Goal: Task Accomplishment & Management: Use online tool/utility

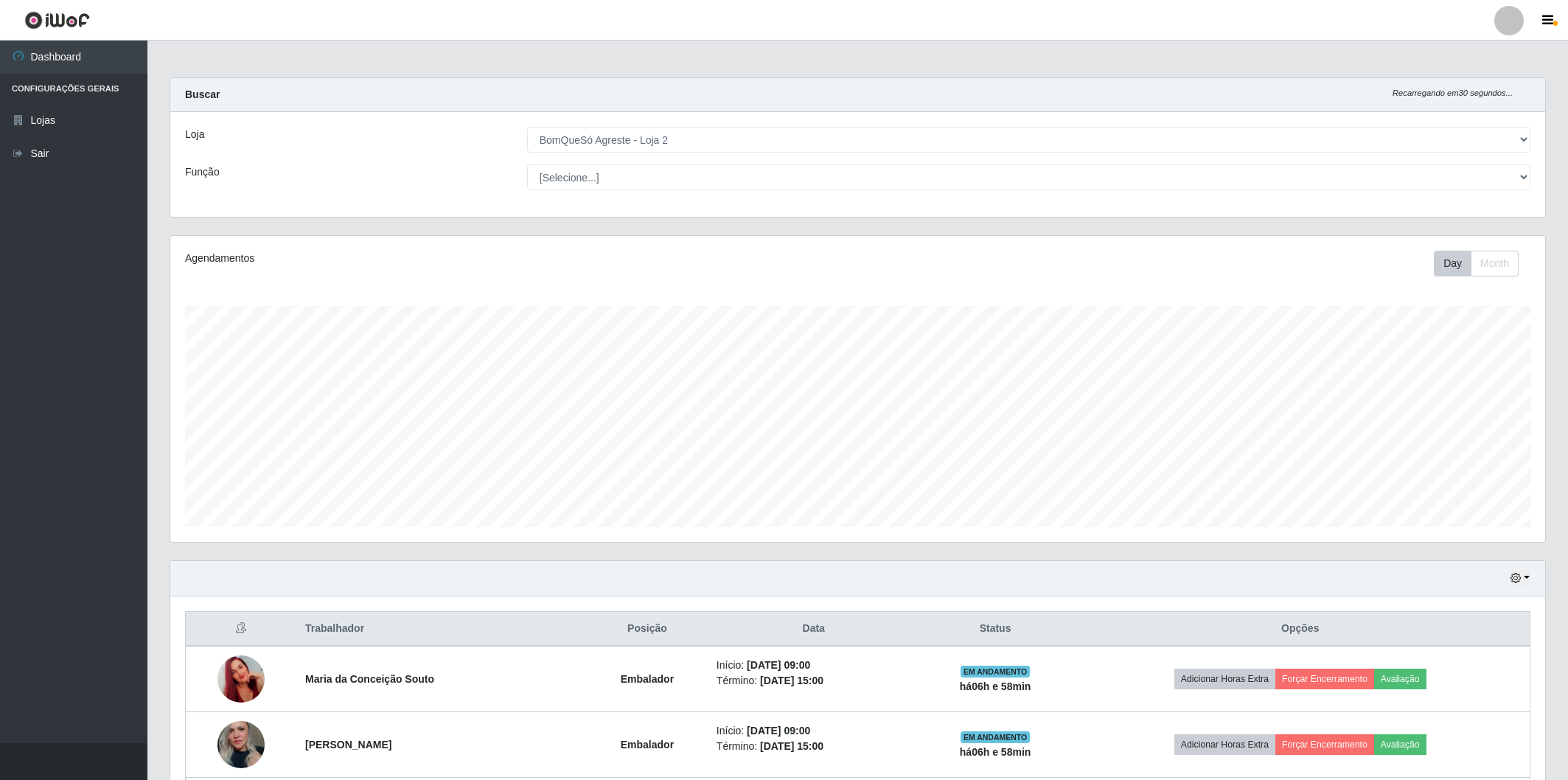
select select "214"
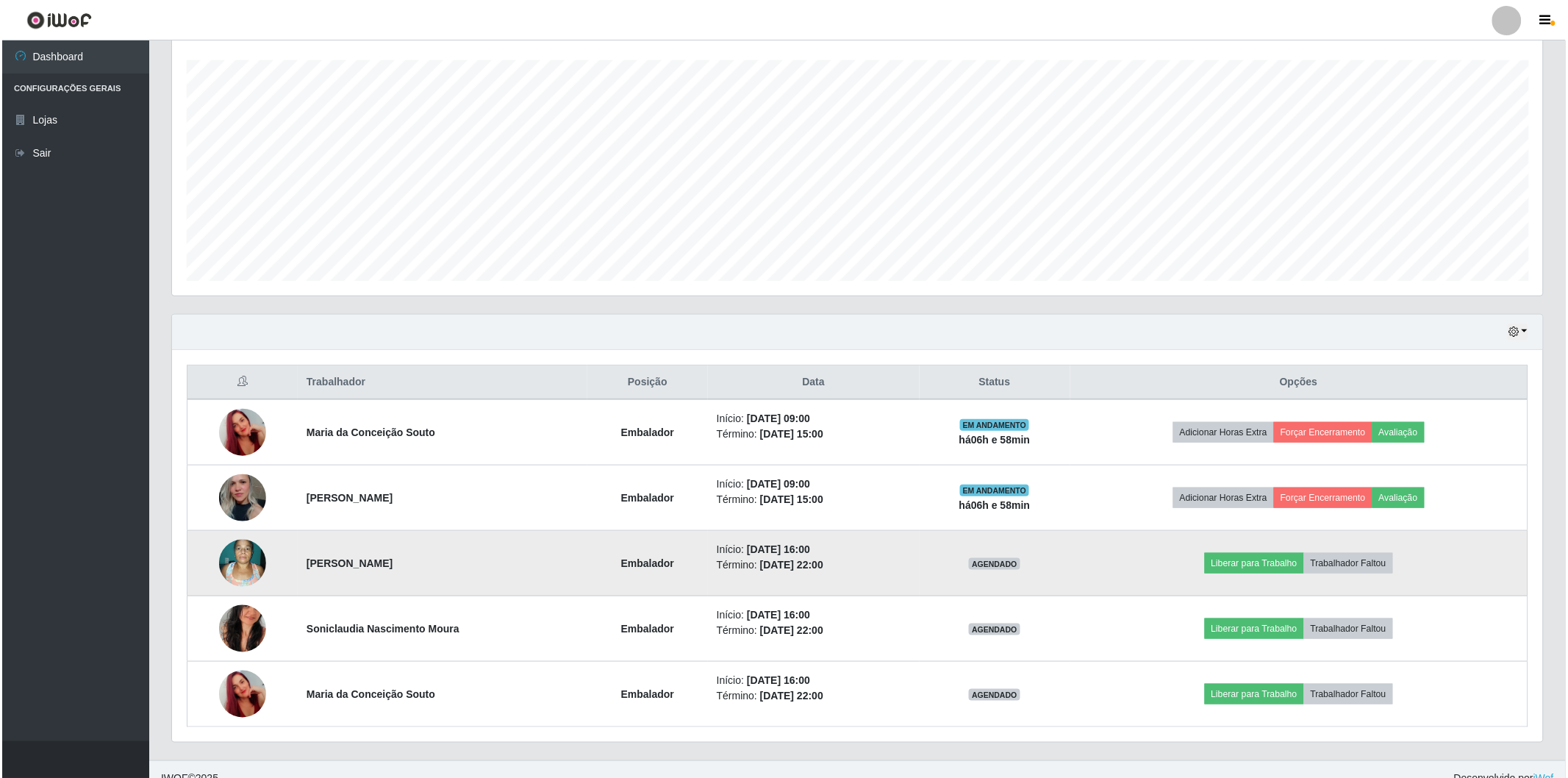
scroll to position [304, 1371]
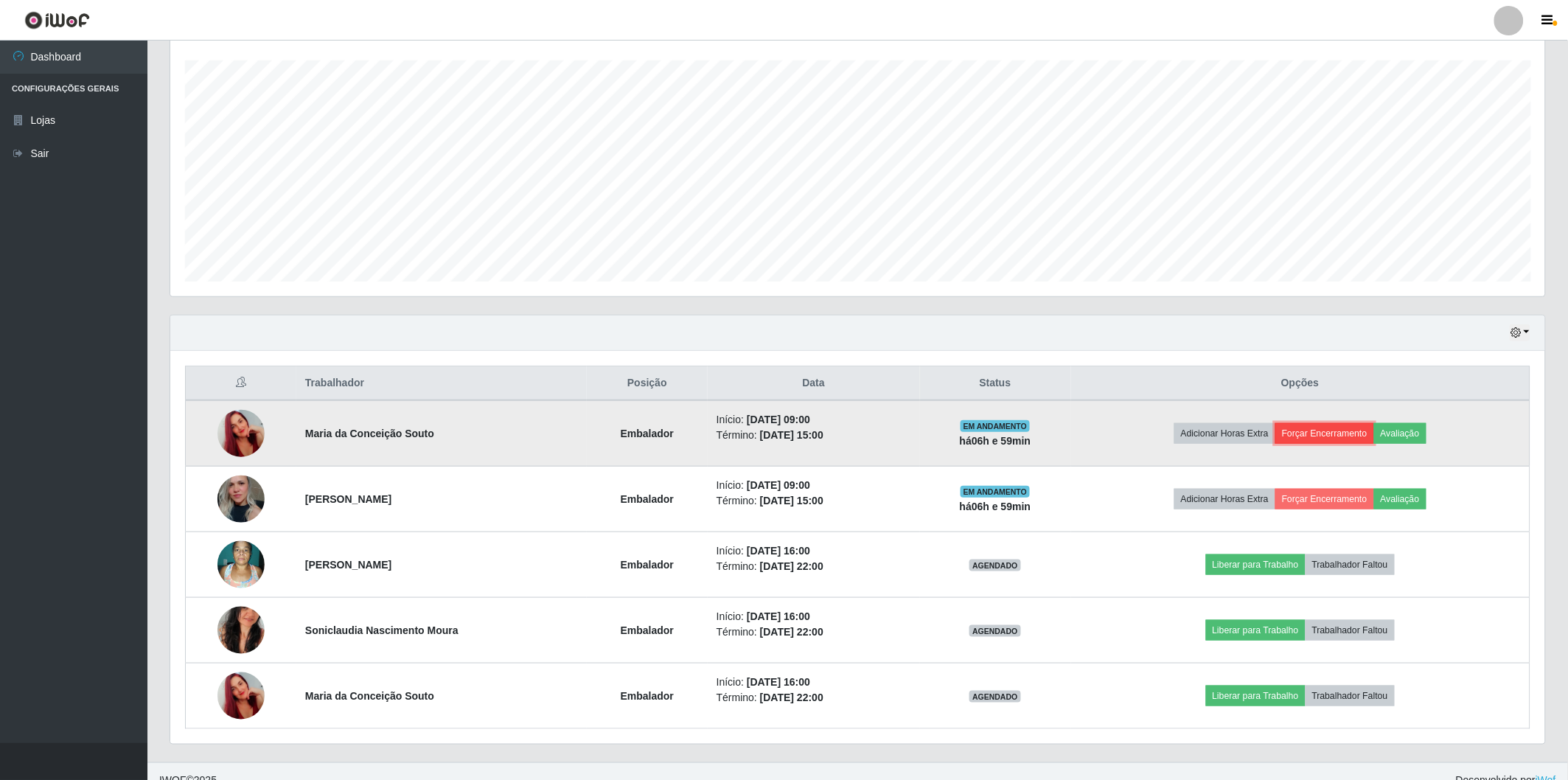
click at [1305, 428] on button "Forçar Encerramento" at bounding box center [1324, 433] width 98 height 21
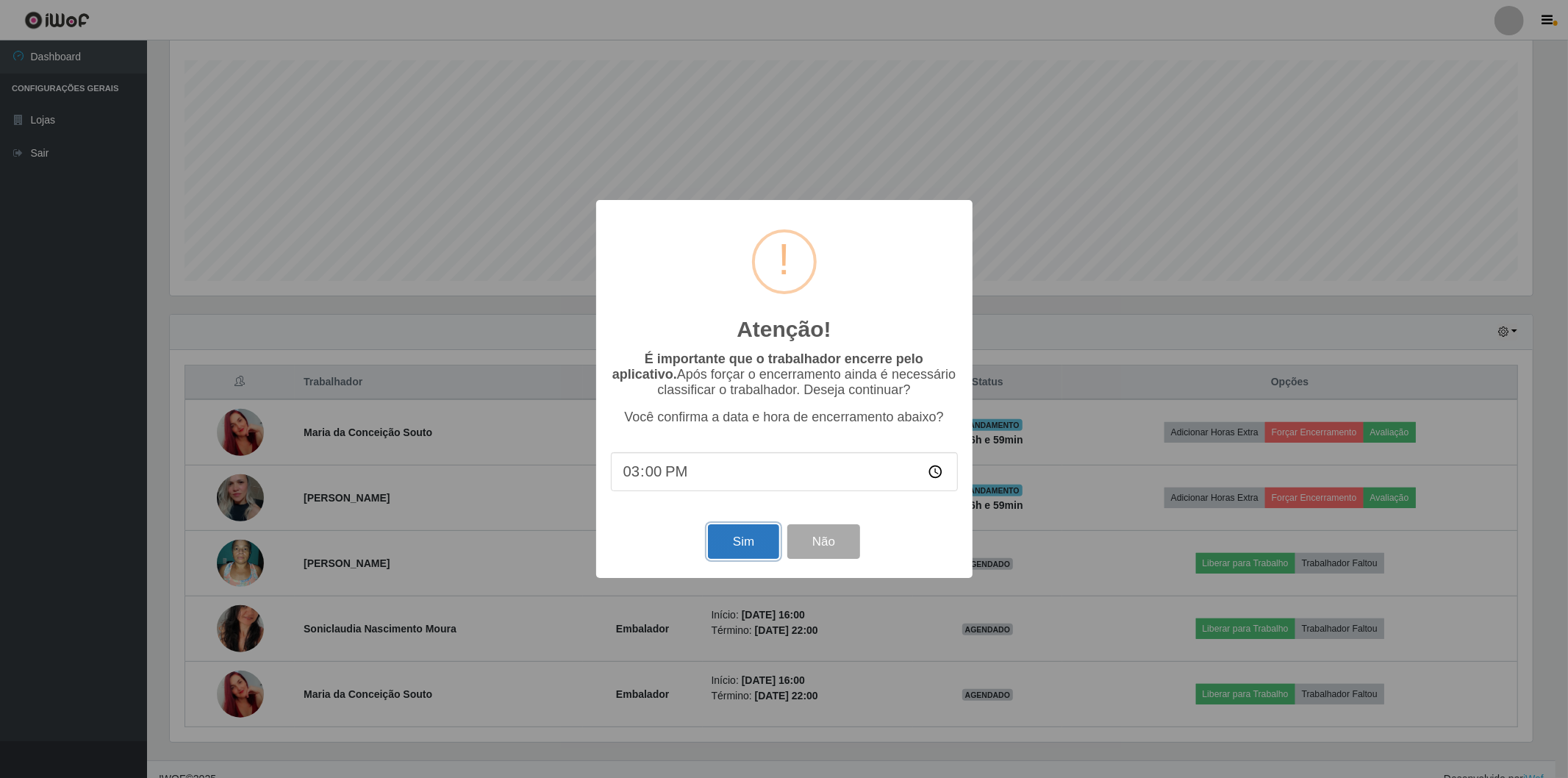
click at [748, 541] on button "Sim" at bounding box center [744, 542] width 71 height 34
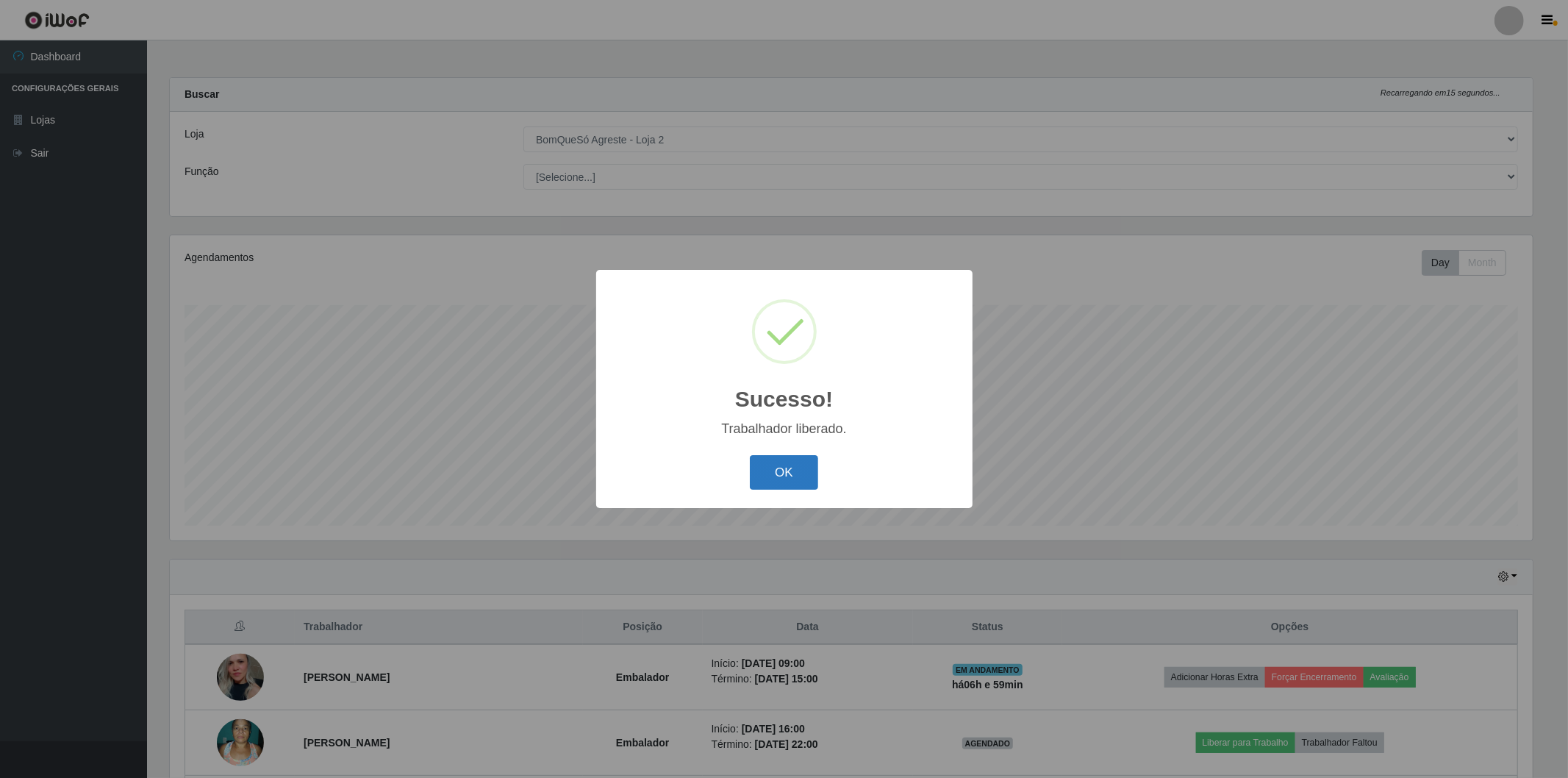
click at [787, 474] on button "OK" at bounding box center [784, 472] width 69 height 34
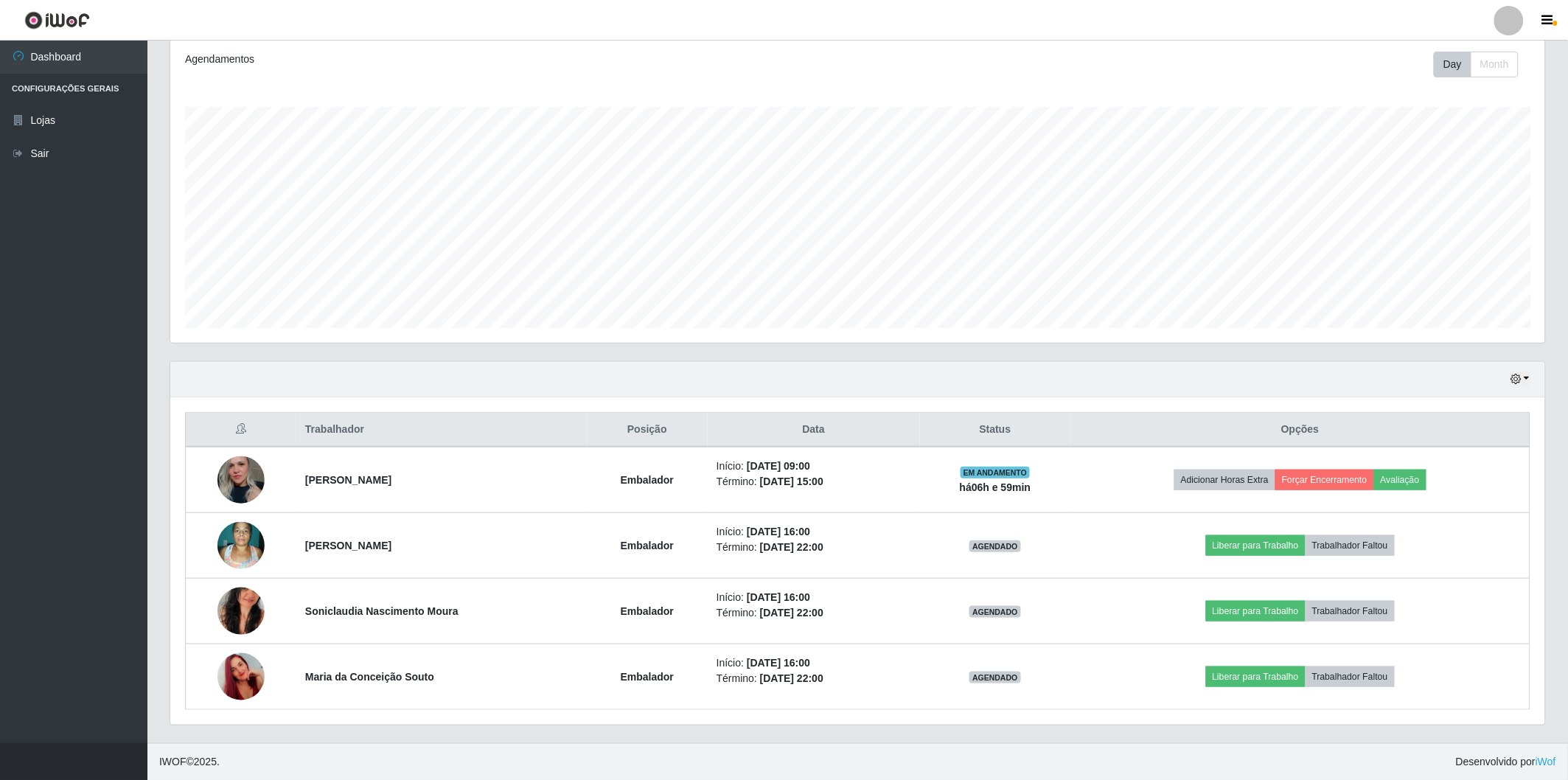
scroll to position [116, 0]
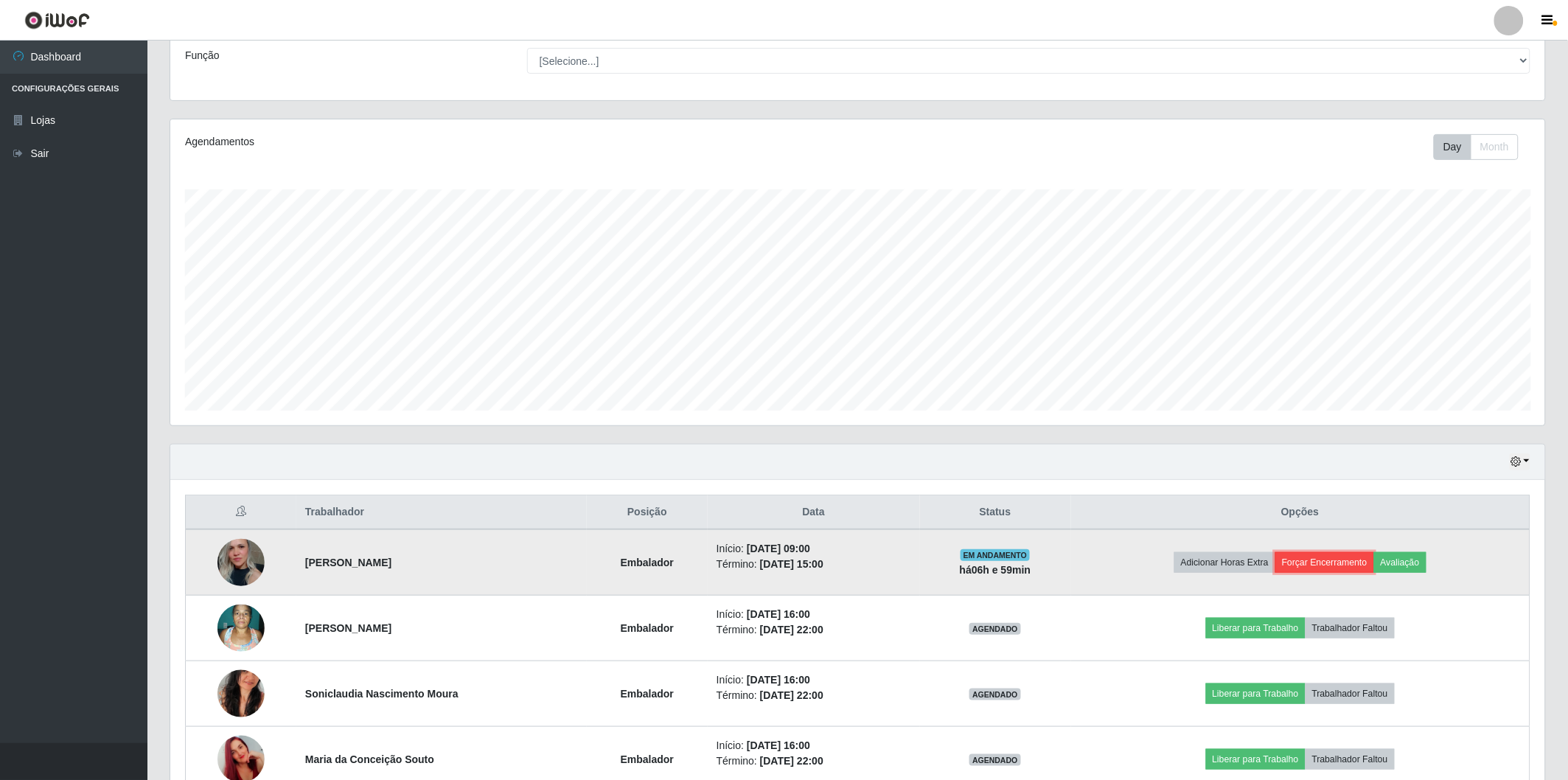
click at [1347, 559] on button "Forçar Encerramento" at bounding box center [1324, 562] width 98 height 21
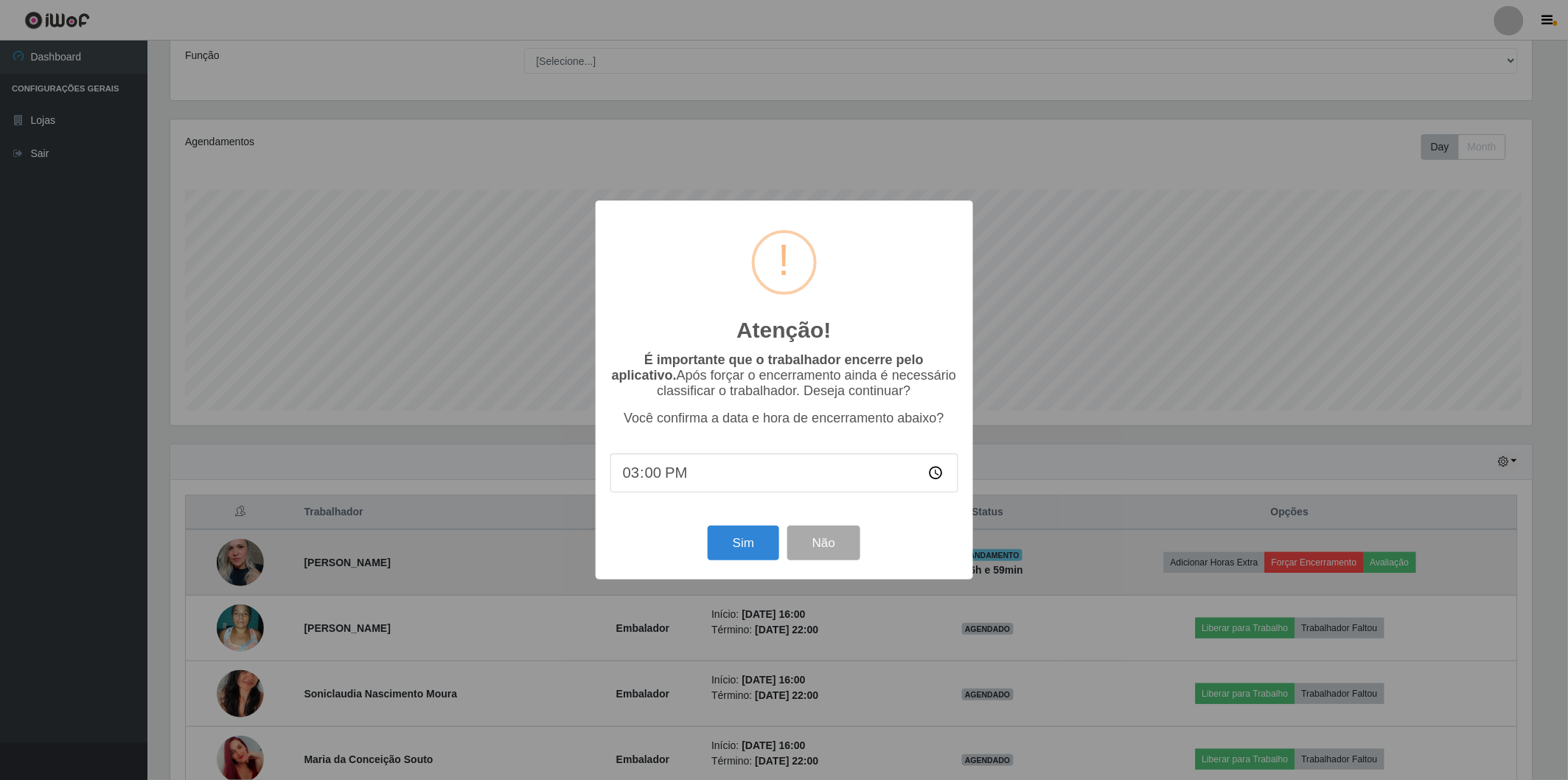
scroll to position [305, 1366]
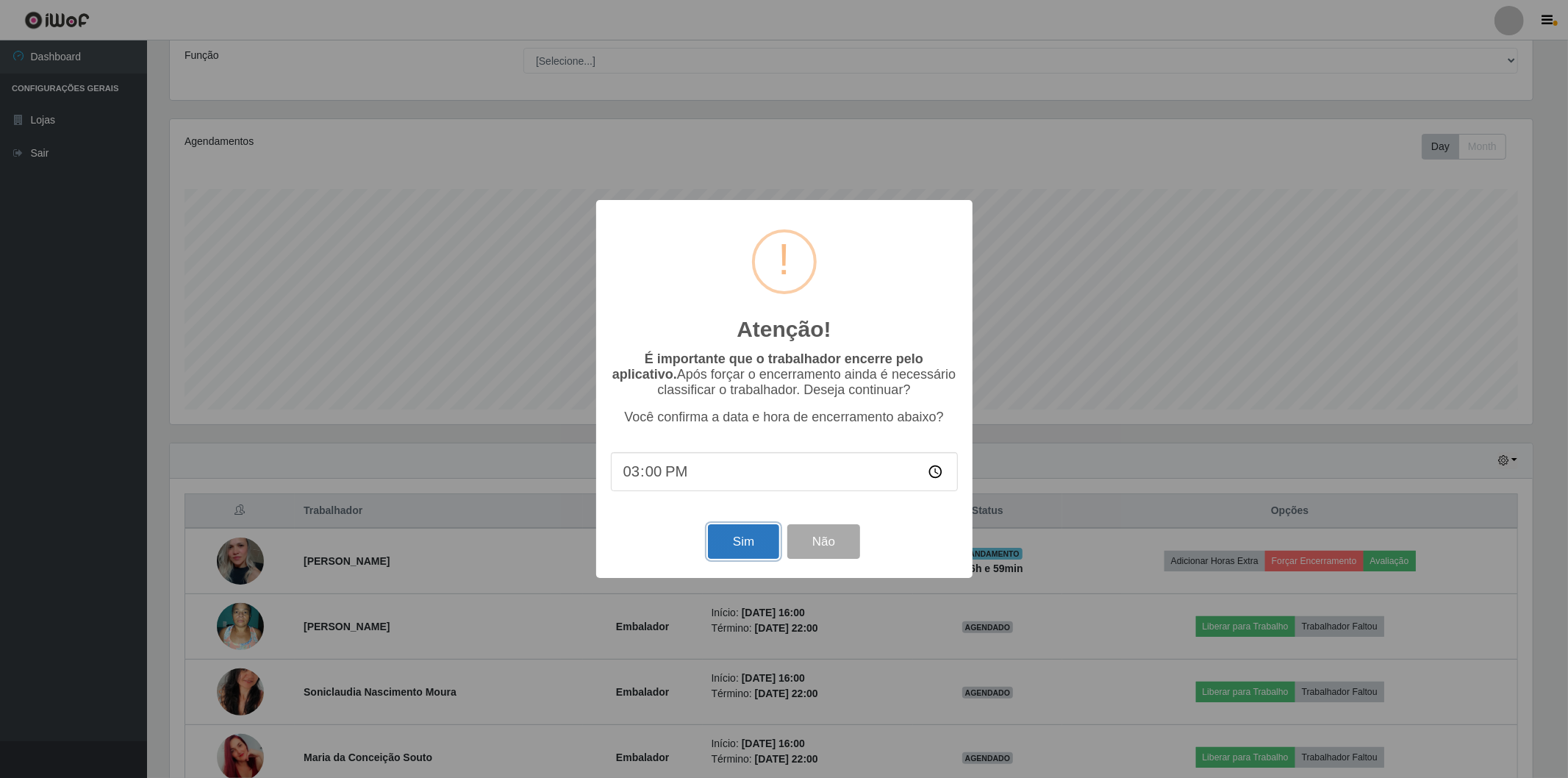
click at [745, 551] on button "Sim" at bounding box center [744, 542] width 71 height 34
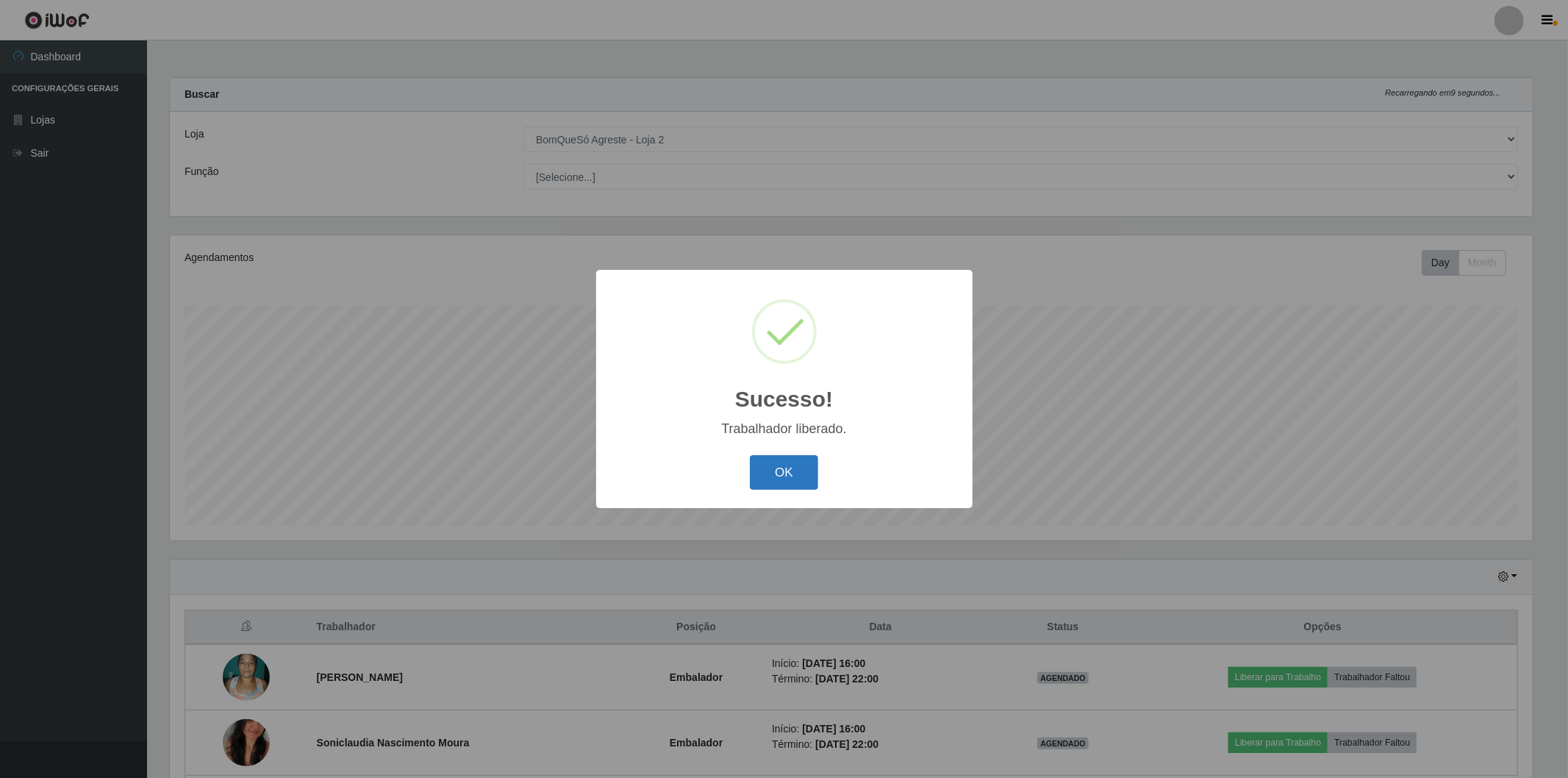
click at [796, 474] on button "OK" at bounding box center [784, 472] width 69 height 34
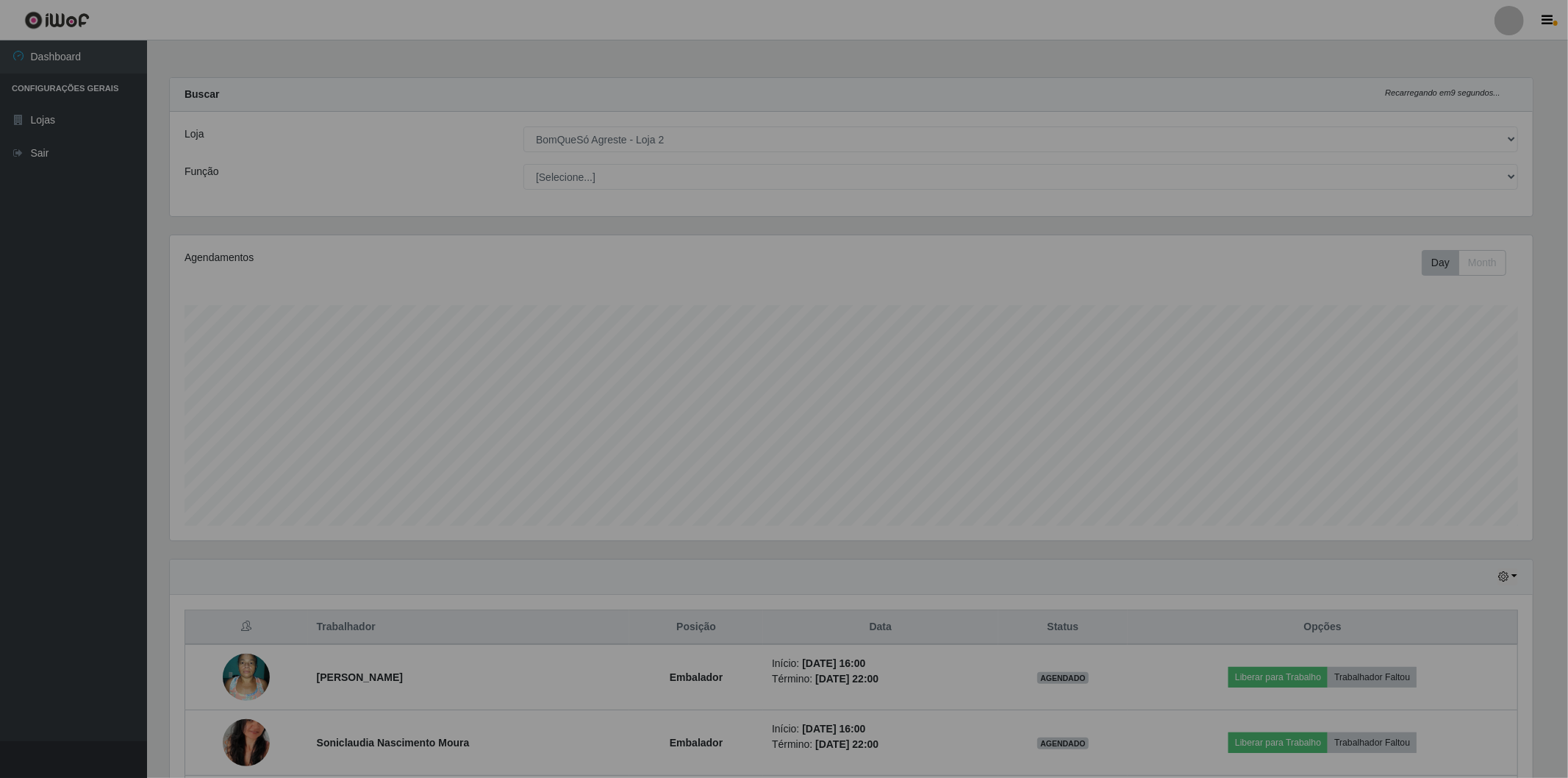
scroll to position [304, 1371]
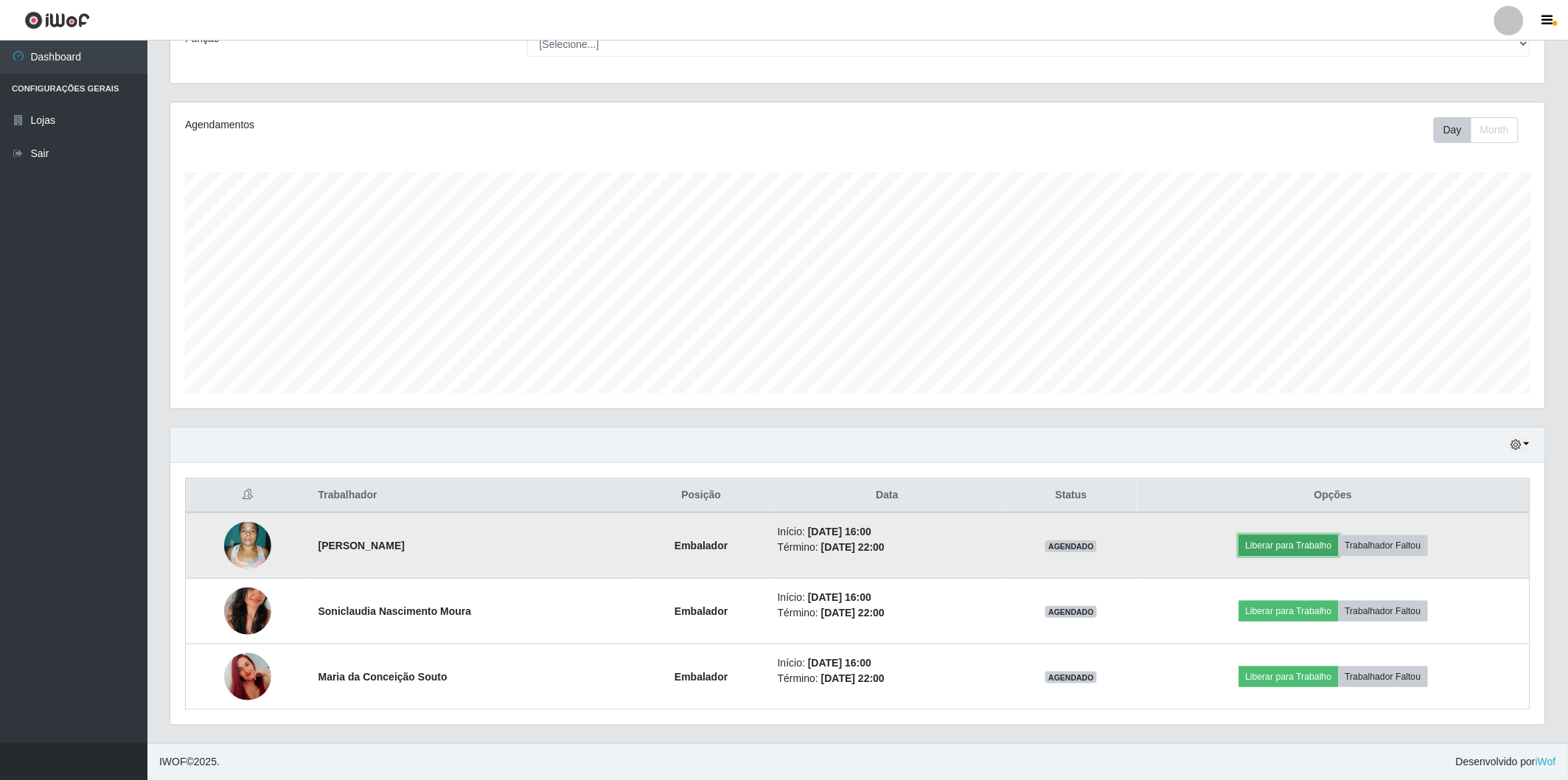
click at [1291, 543] on button "Liberar para Trabalho" at bounding box center [1288, 545] width 99 height 21
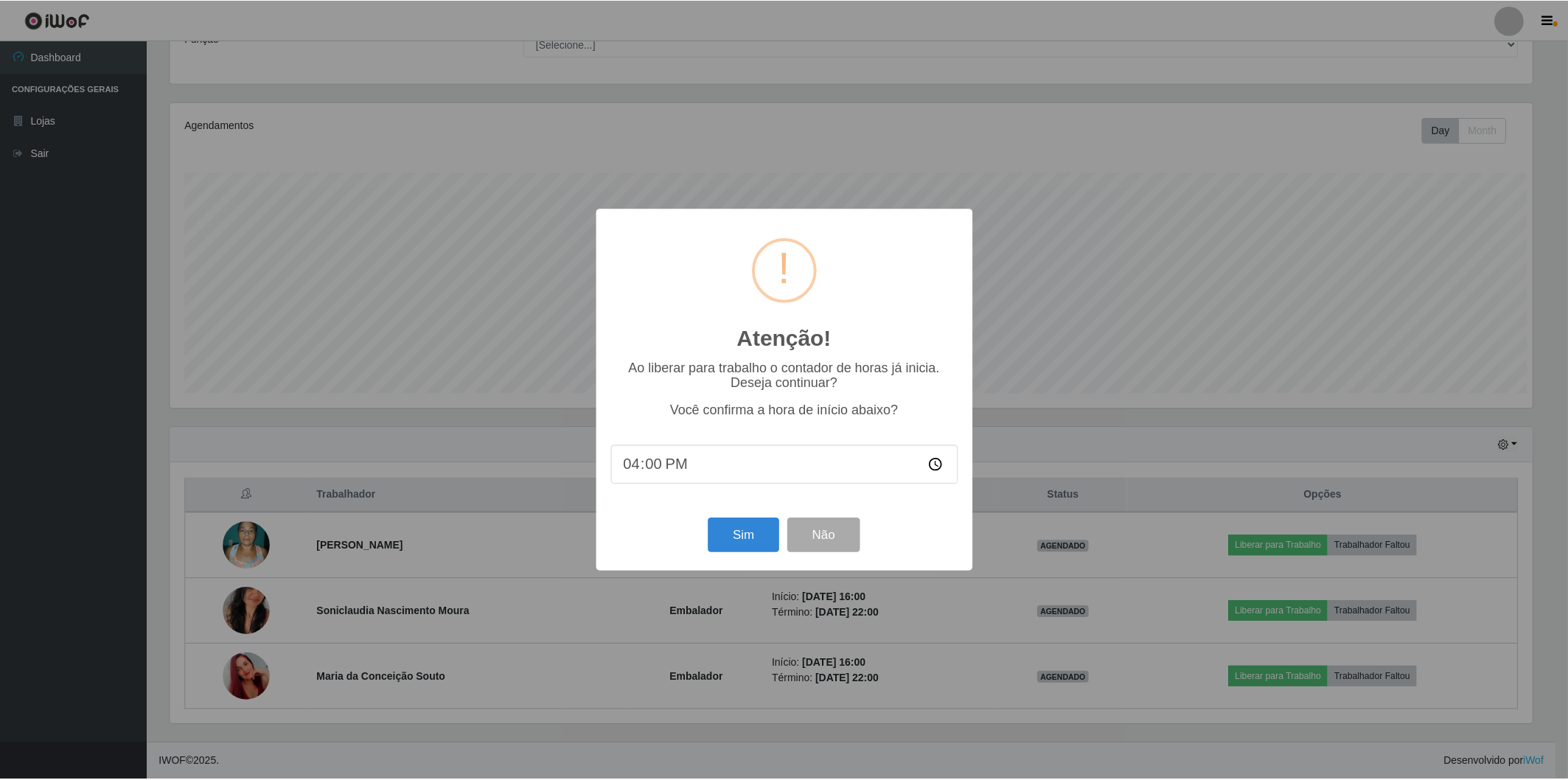
scroll to position [305, 1366]
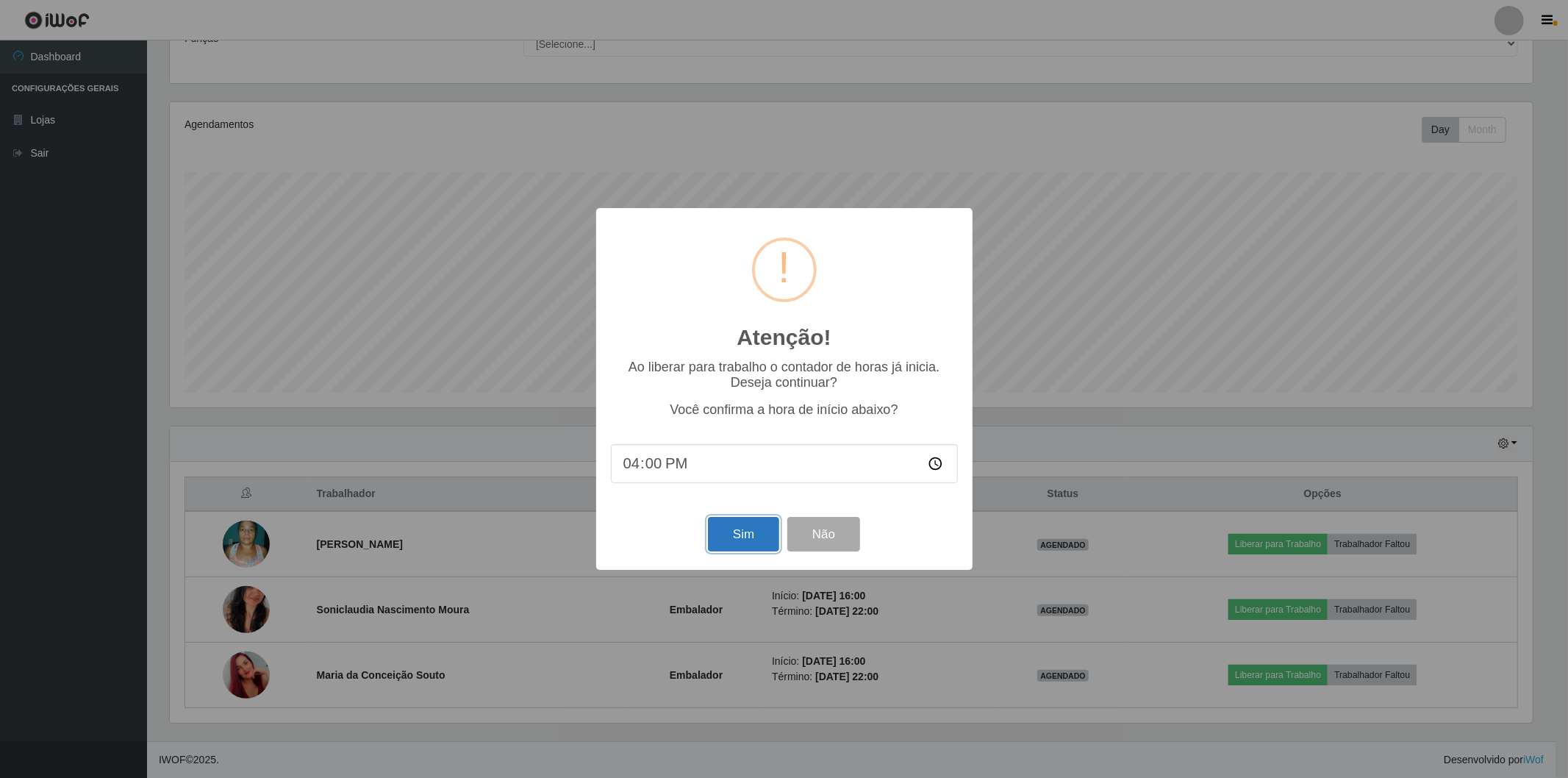
click at [709, 522] on button "Sim" at bounding box center [744, 534] width 71 height 34
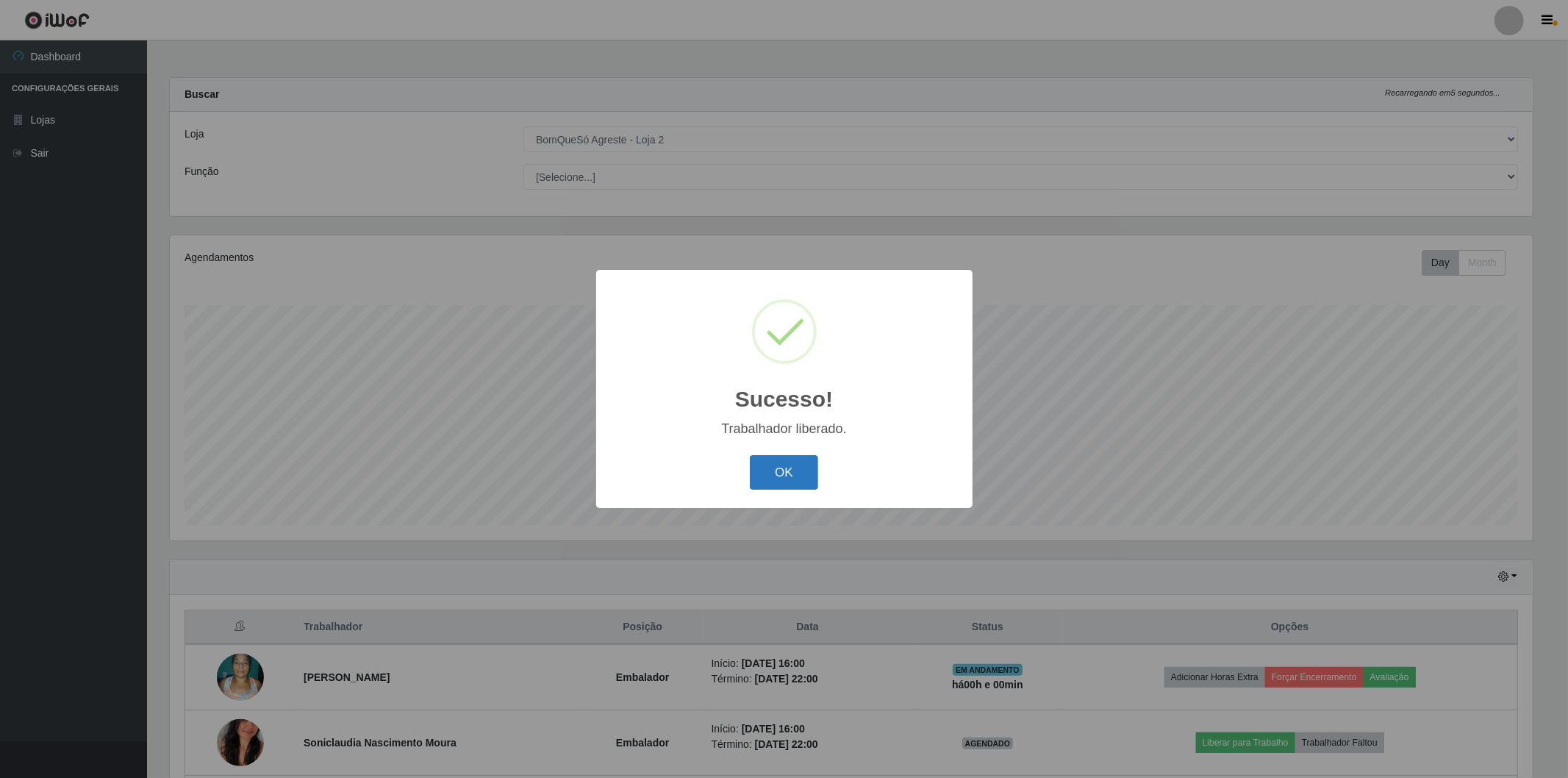
click at [771, 481] on button "OK" at bounding box center [784, 472] width 69 height 34
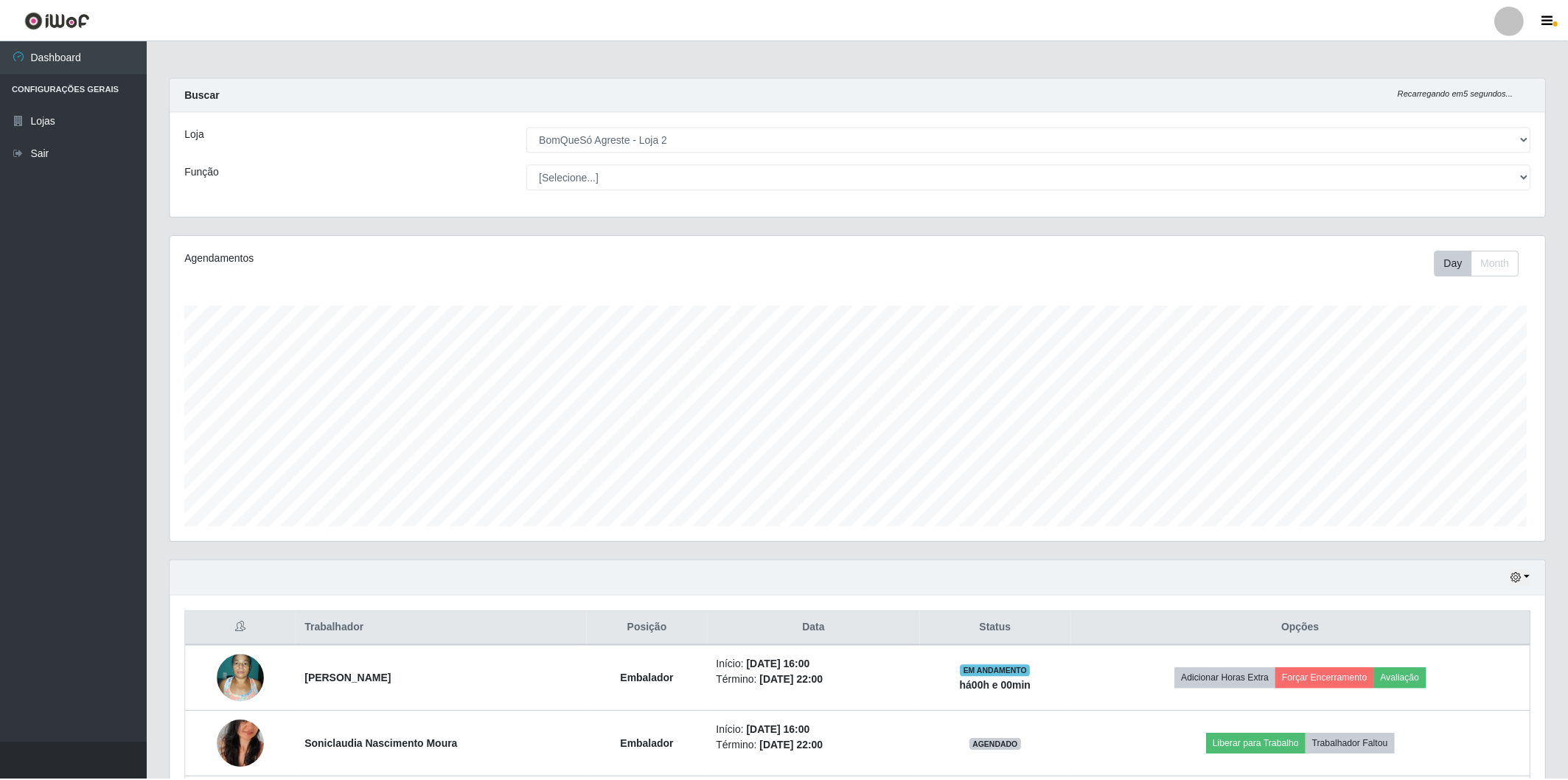
scroll to position [0, 0]
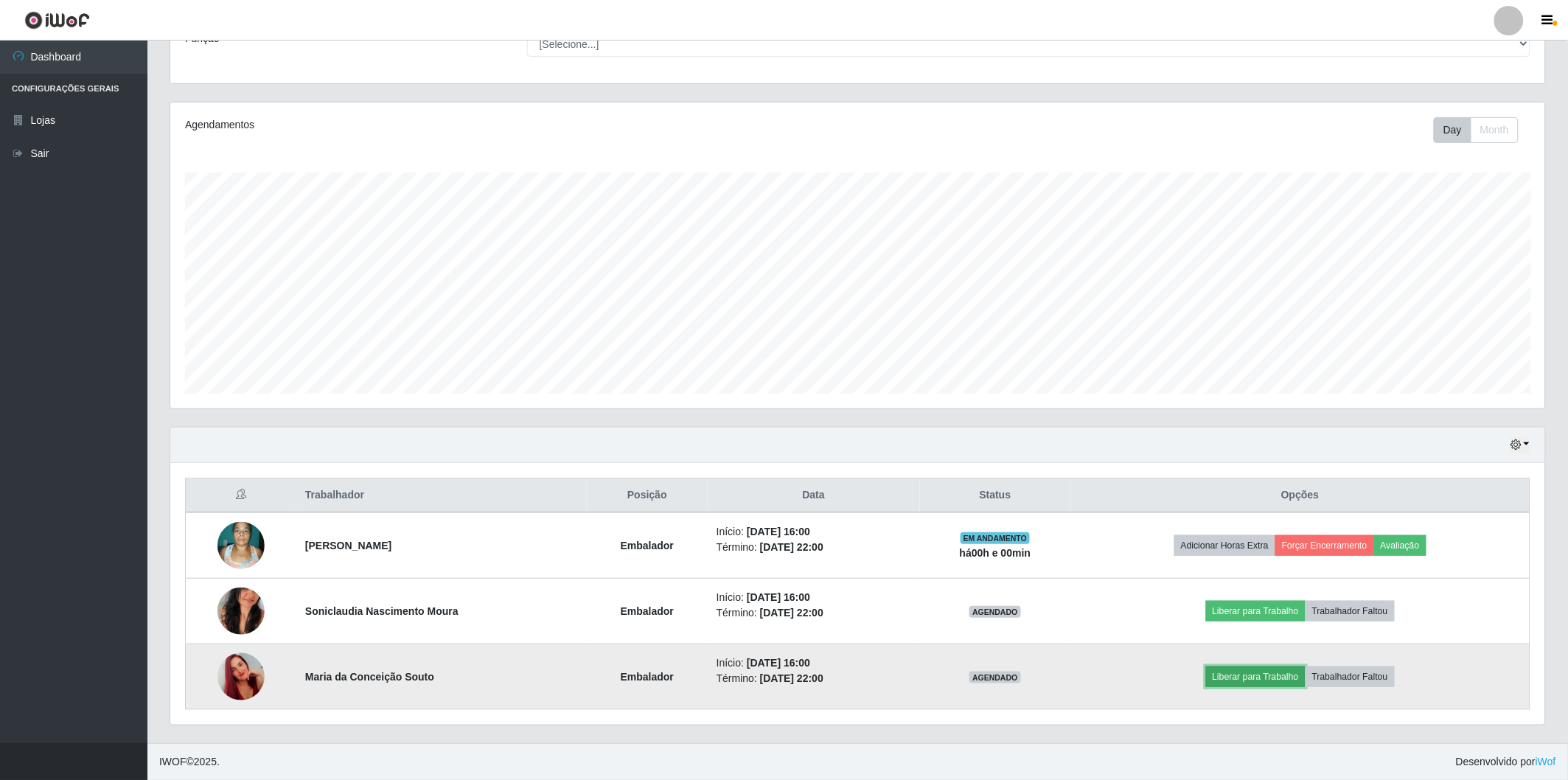
click at [1265, 674] on button "Liberar para Trabalho" at bounding box center [1256, 677] width 99 height 21
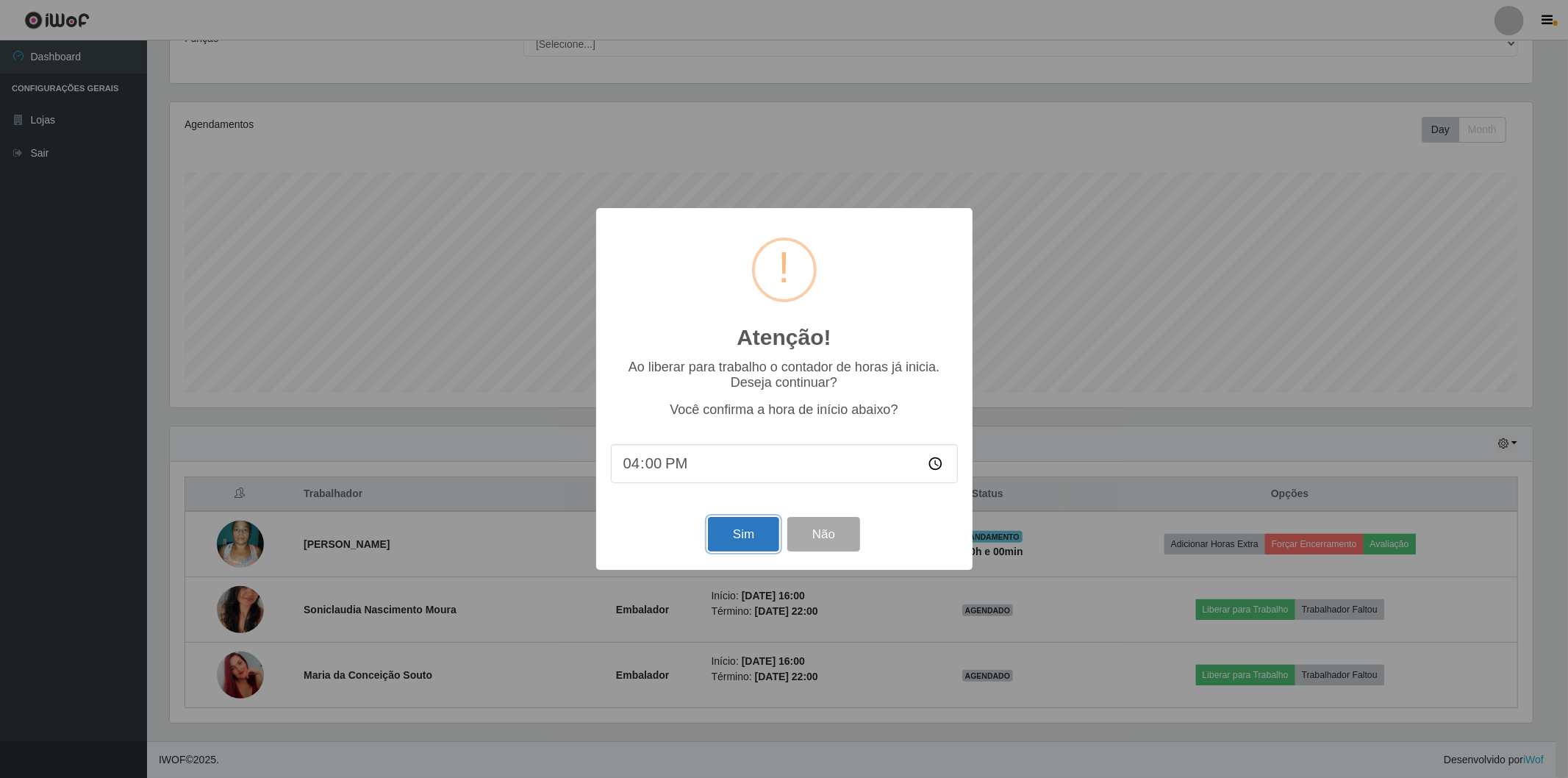
click at [748, 535] on button "Sim" at bounding box center [744, 534] width 71 height 34
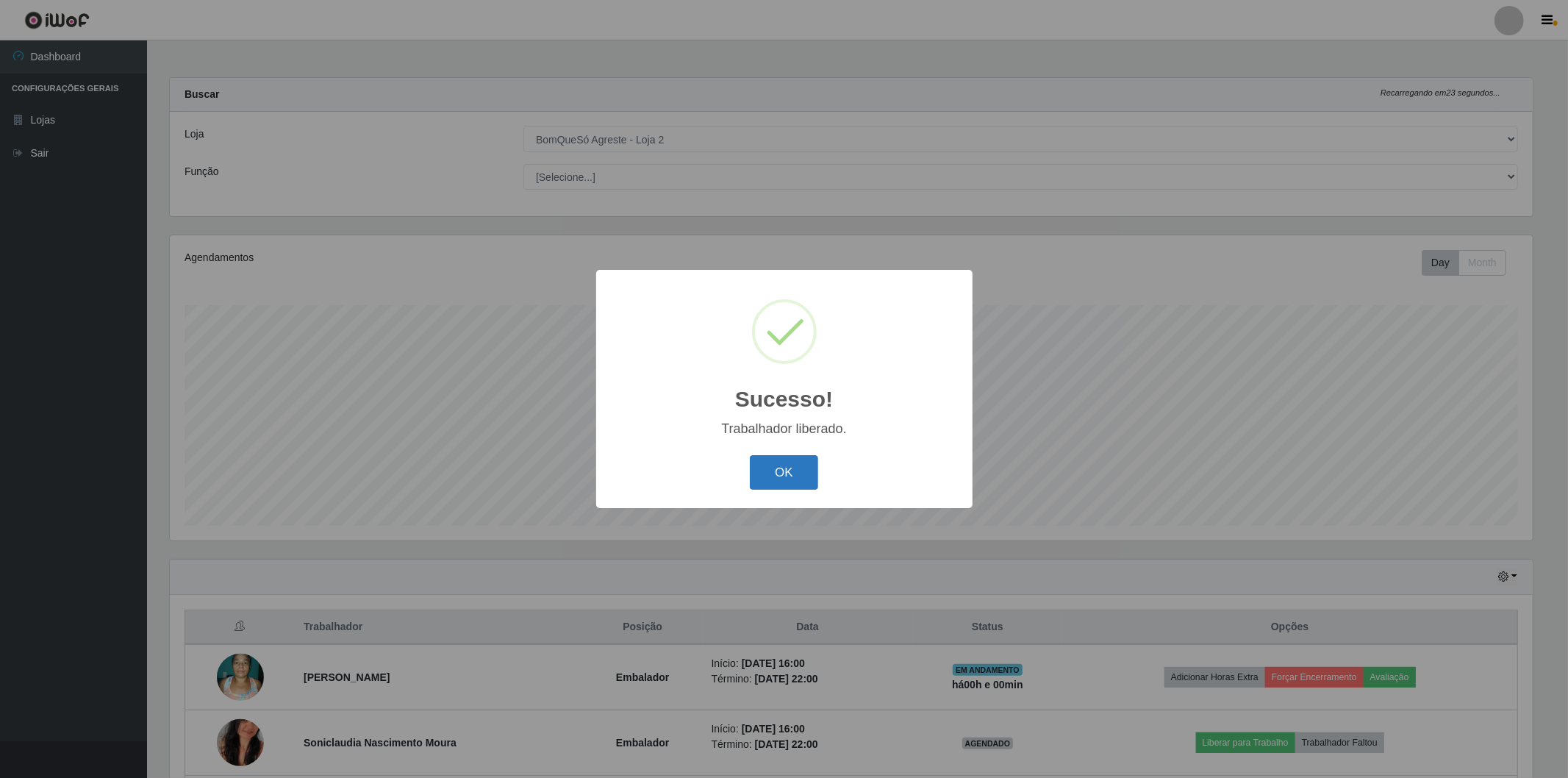
click at [773, 472] on button "OK" at bounding box center [784, 472] width 69 height 34
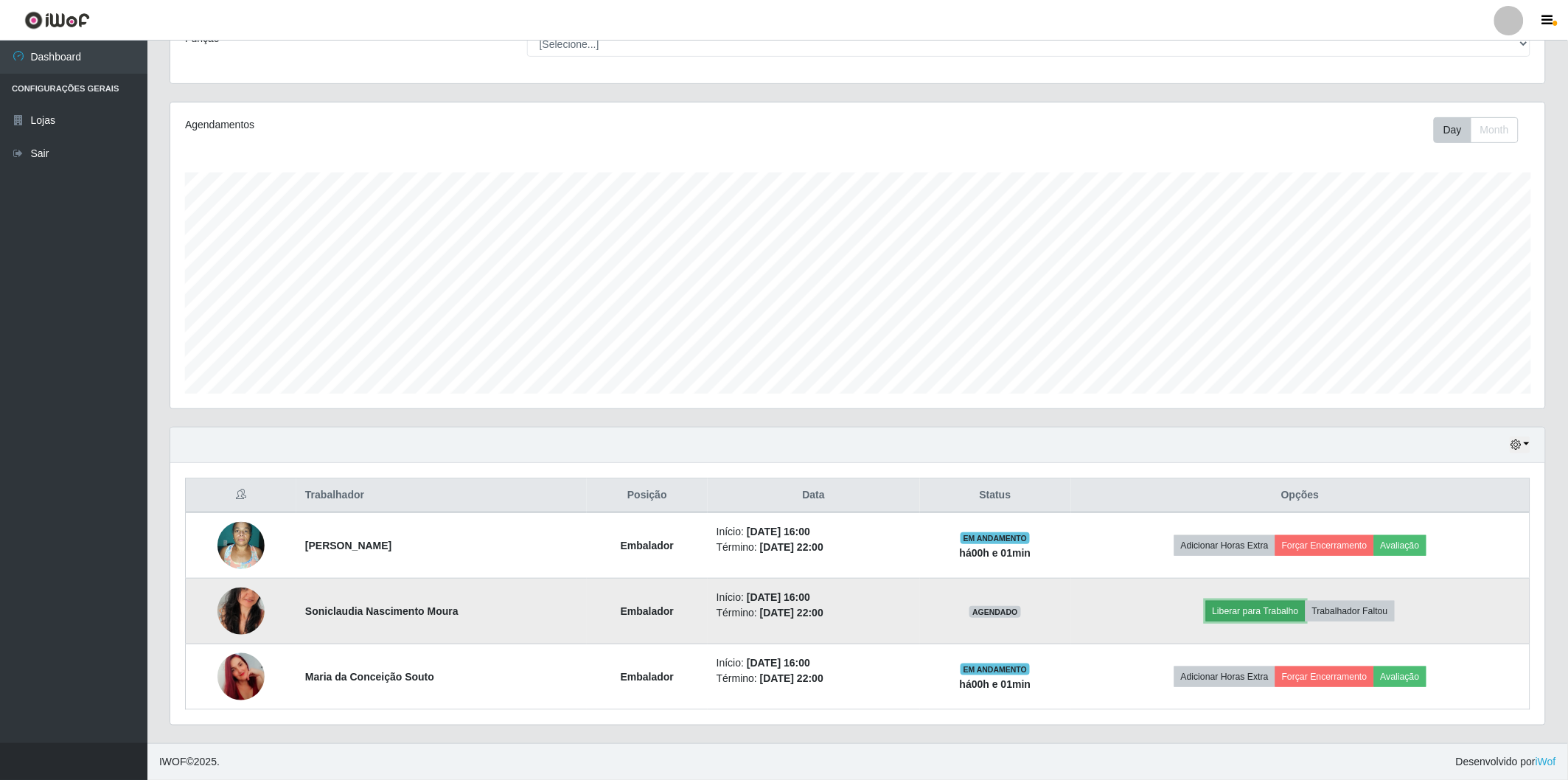
click at [1285, 606] on button "Liberar para Trabalho" at bounding box center [1256, 611] width 99 height 21
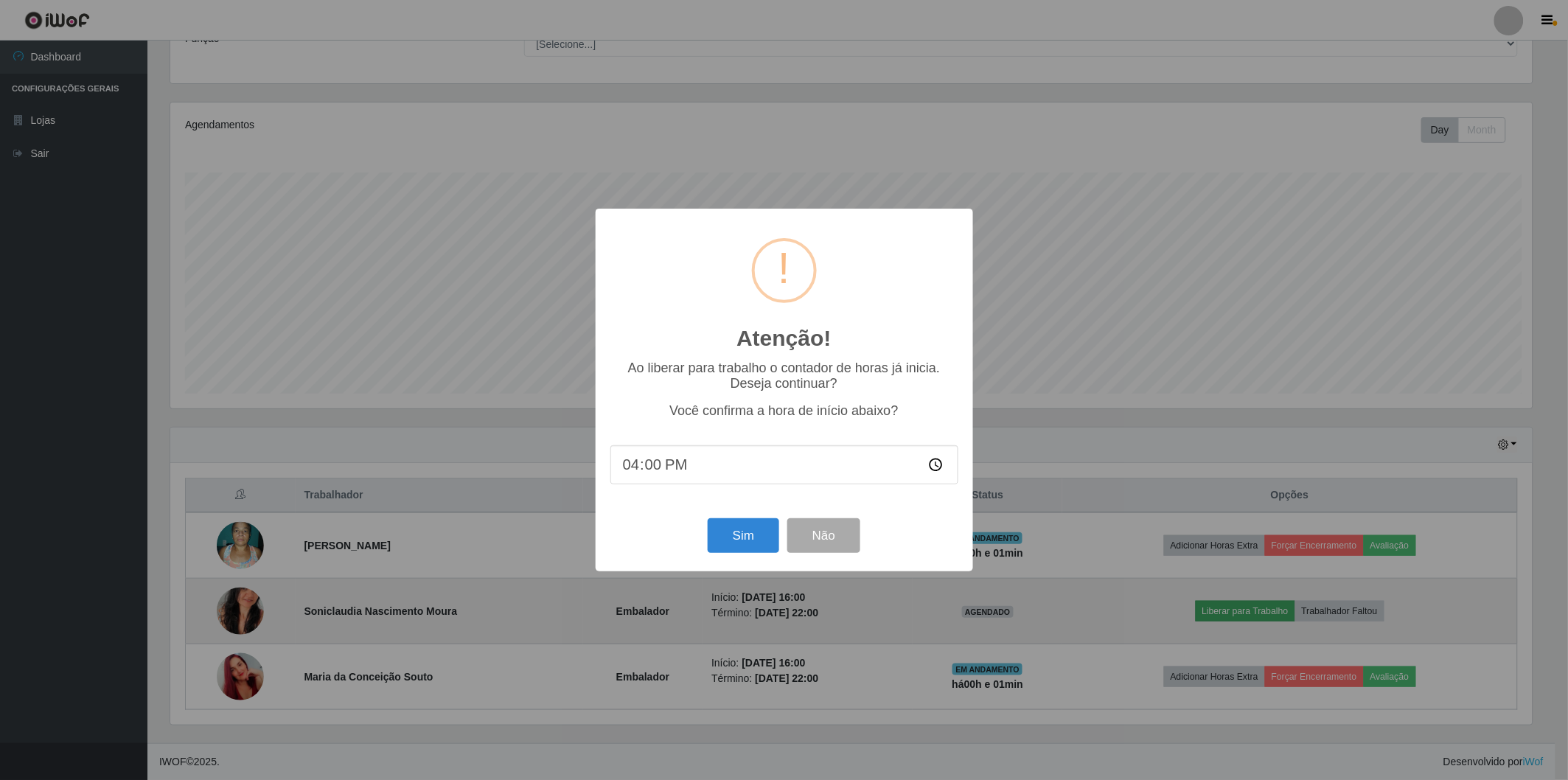
scroll to position [305, 1366]
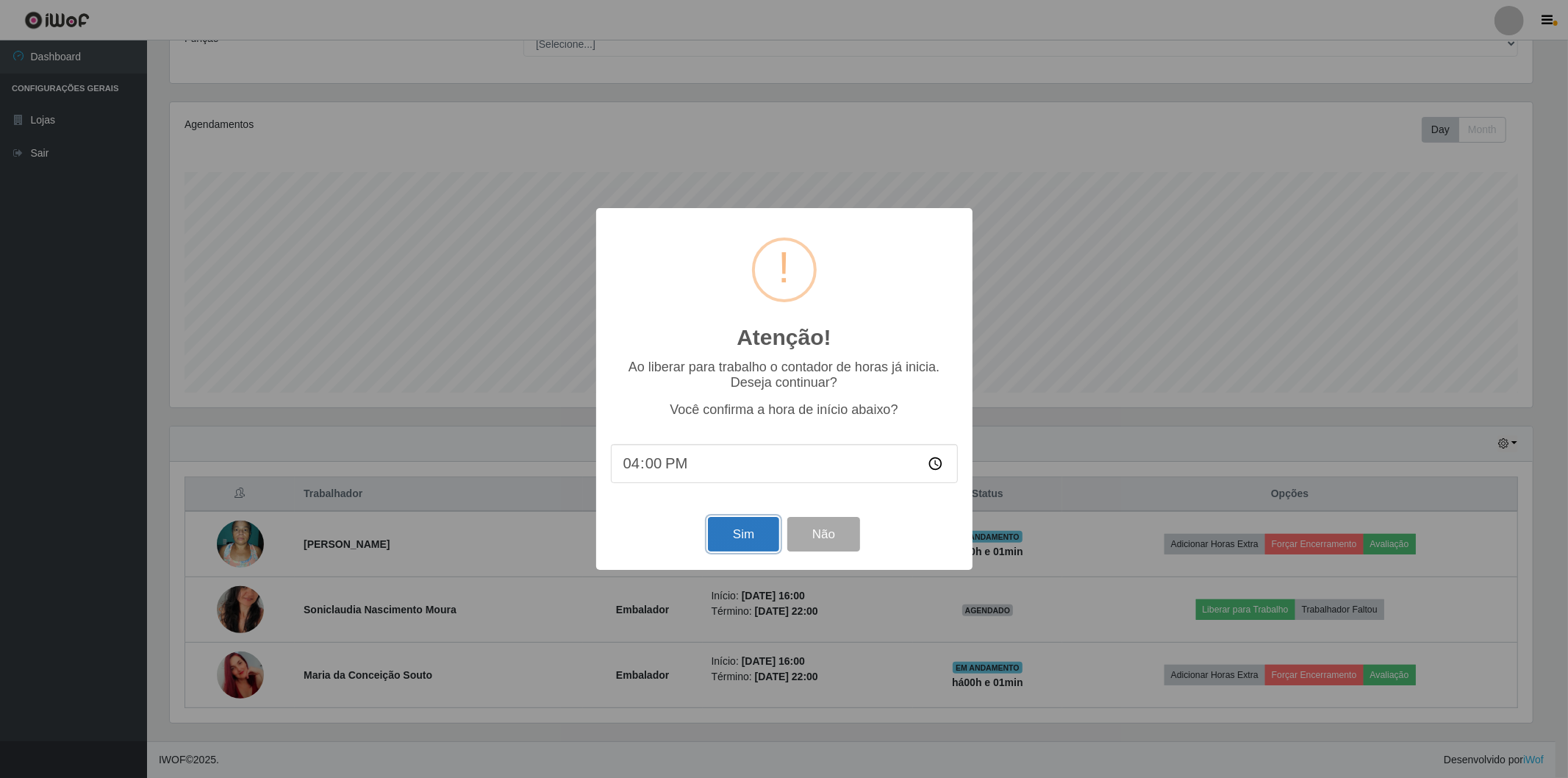
click at [735, 546] on button "Sim" at bounding box center [744, 534] width 71 height 34
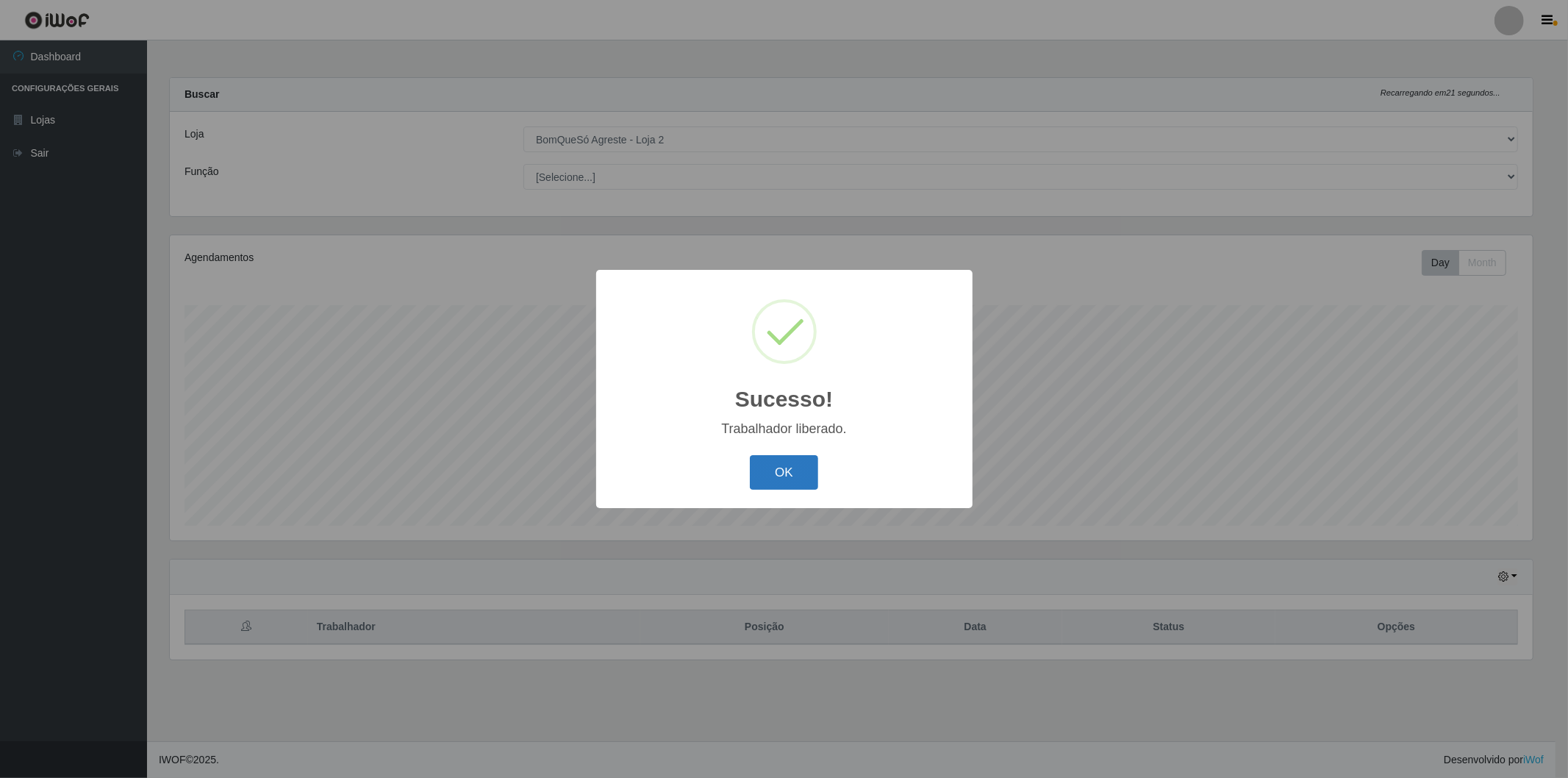
click at [789, 470] on button "OK" at bounding box center [784, 472] width 69 height 34
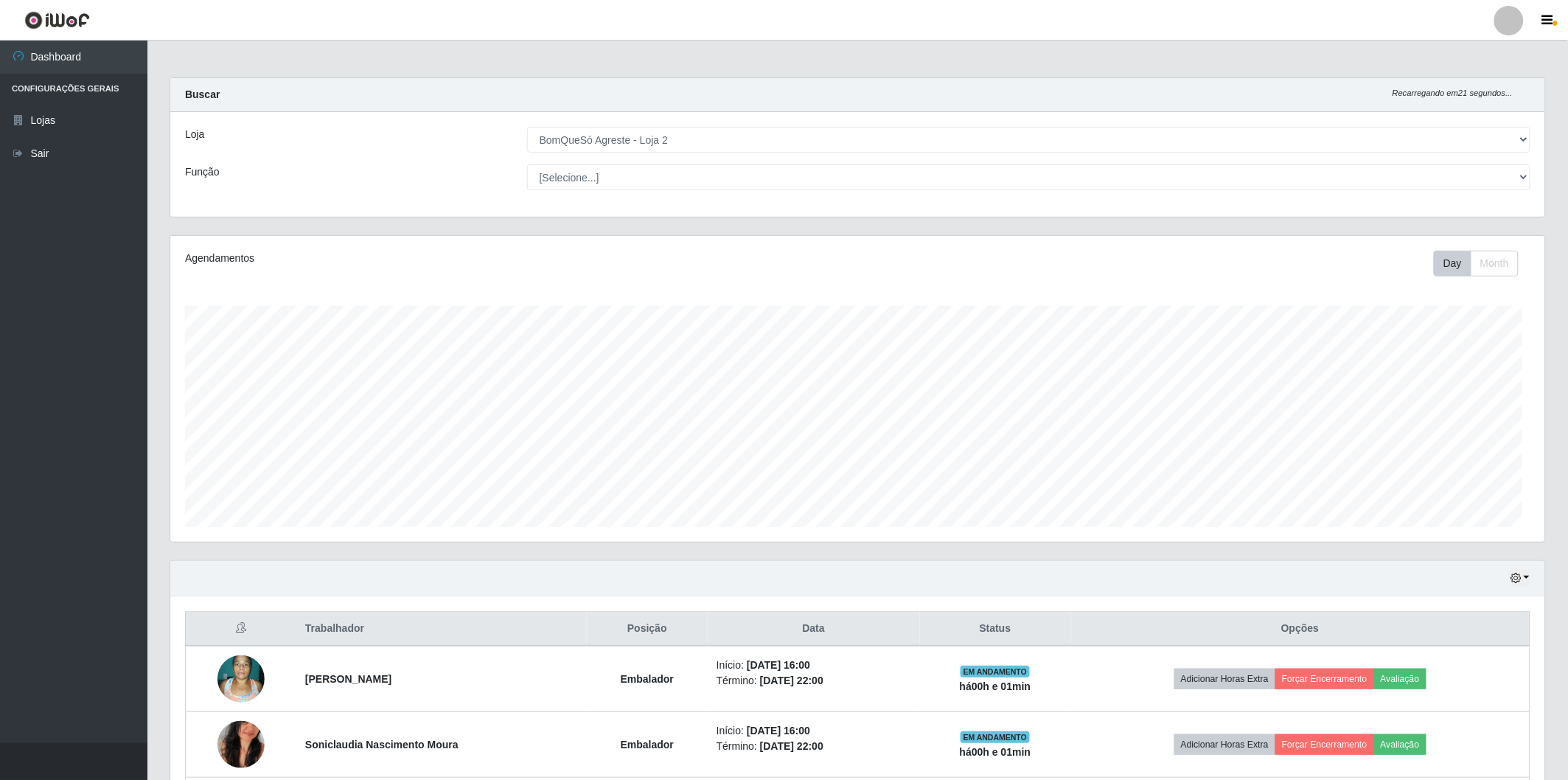
scroll to position [305, 1374]
